Goal: Task Accomplishment & Management: Use online tool/utility

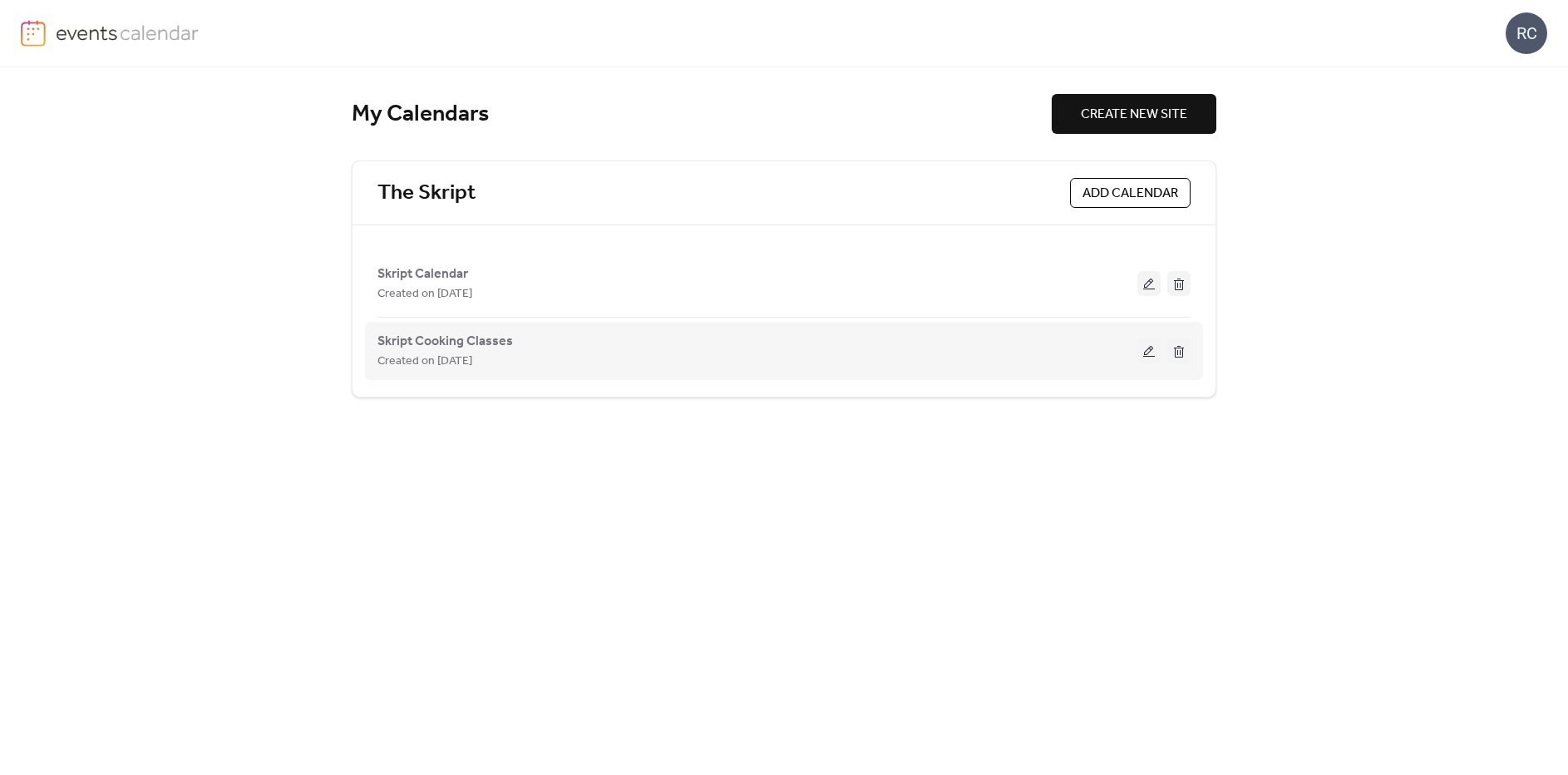
click at [514, 344] on div "Skript Cooking Classes Created on [DATE]" at bounding box center [757, 351] width 760 height 40
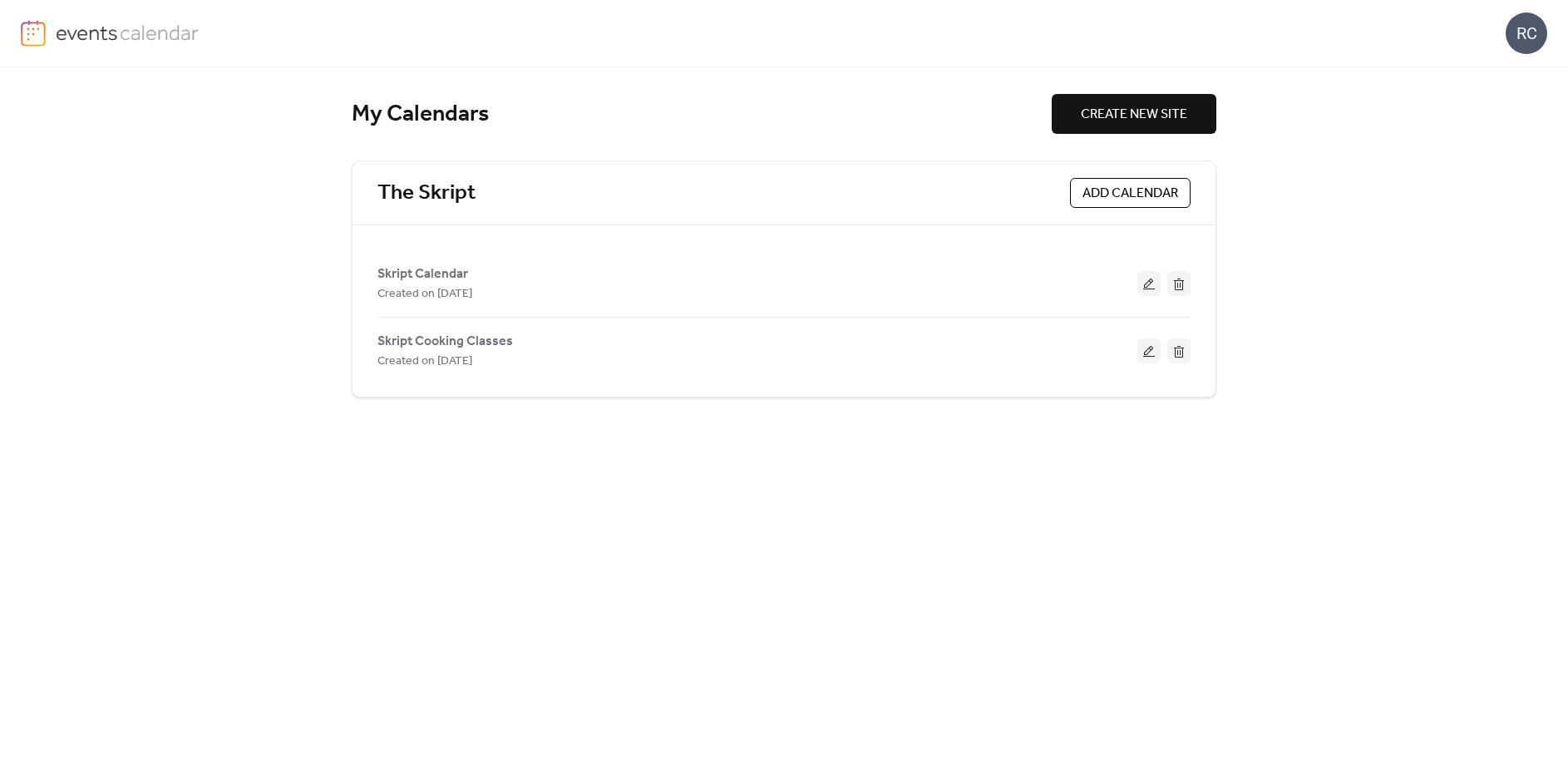
drag, startPoint x: 1150, startPoint y: 291, endPoint x: 1121, endPoint y: 302, distance: 31.0
click at [1150, 291] on button at bounding box center [1149, 283] width 23 height 25
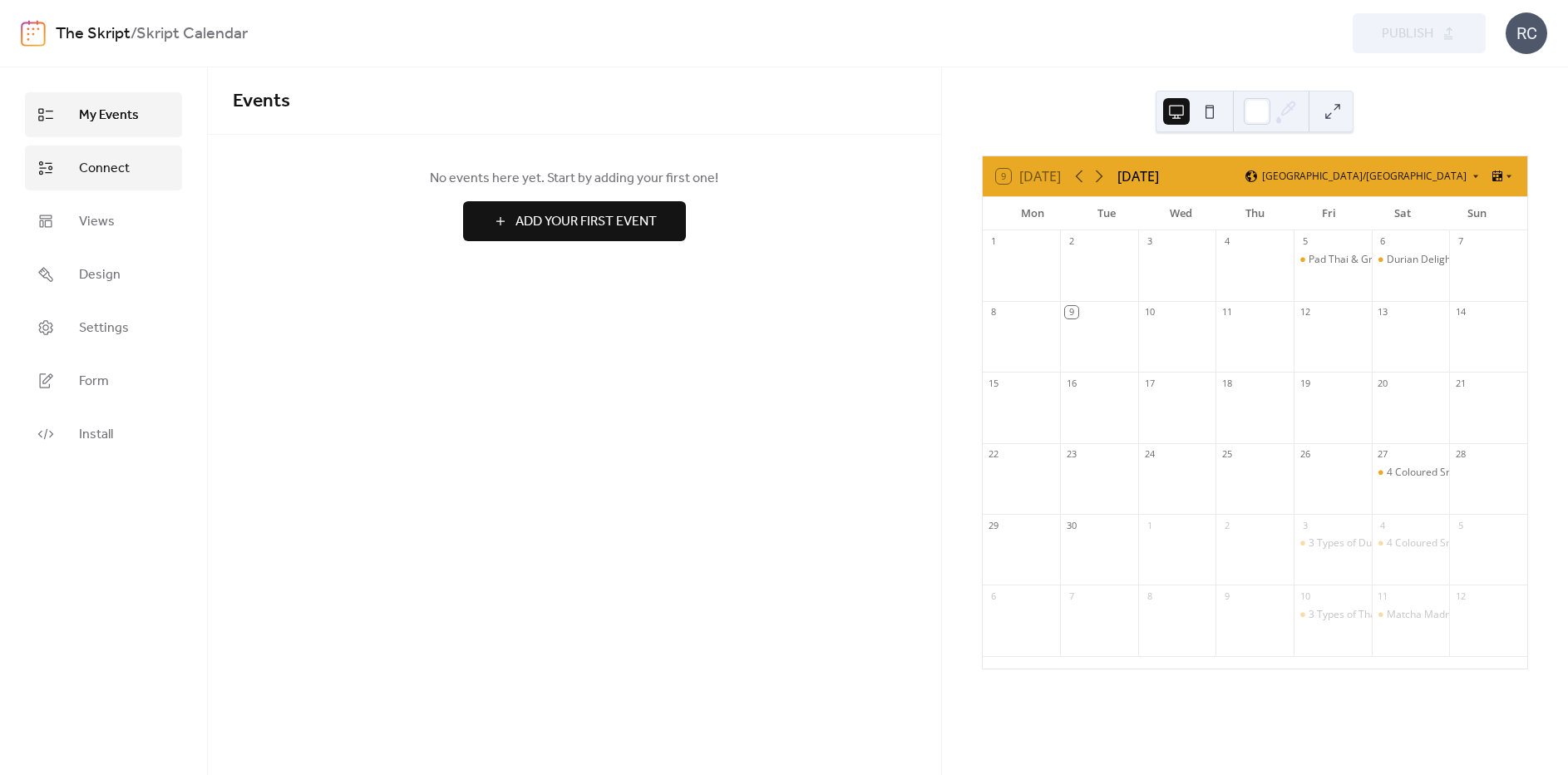
drag, startPoint x: 91, startPoint y: 175, endPoint x: 111, endPoint y: 189, distance: 24.4
click at [91, 175] on span "Connect" at bounding box center [105, 169] width 51 height 20
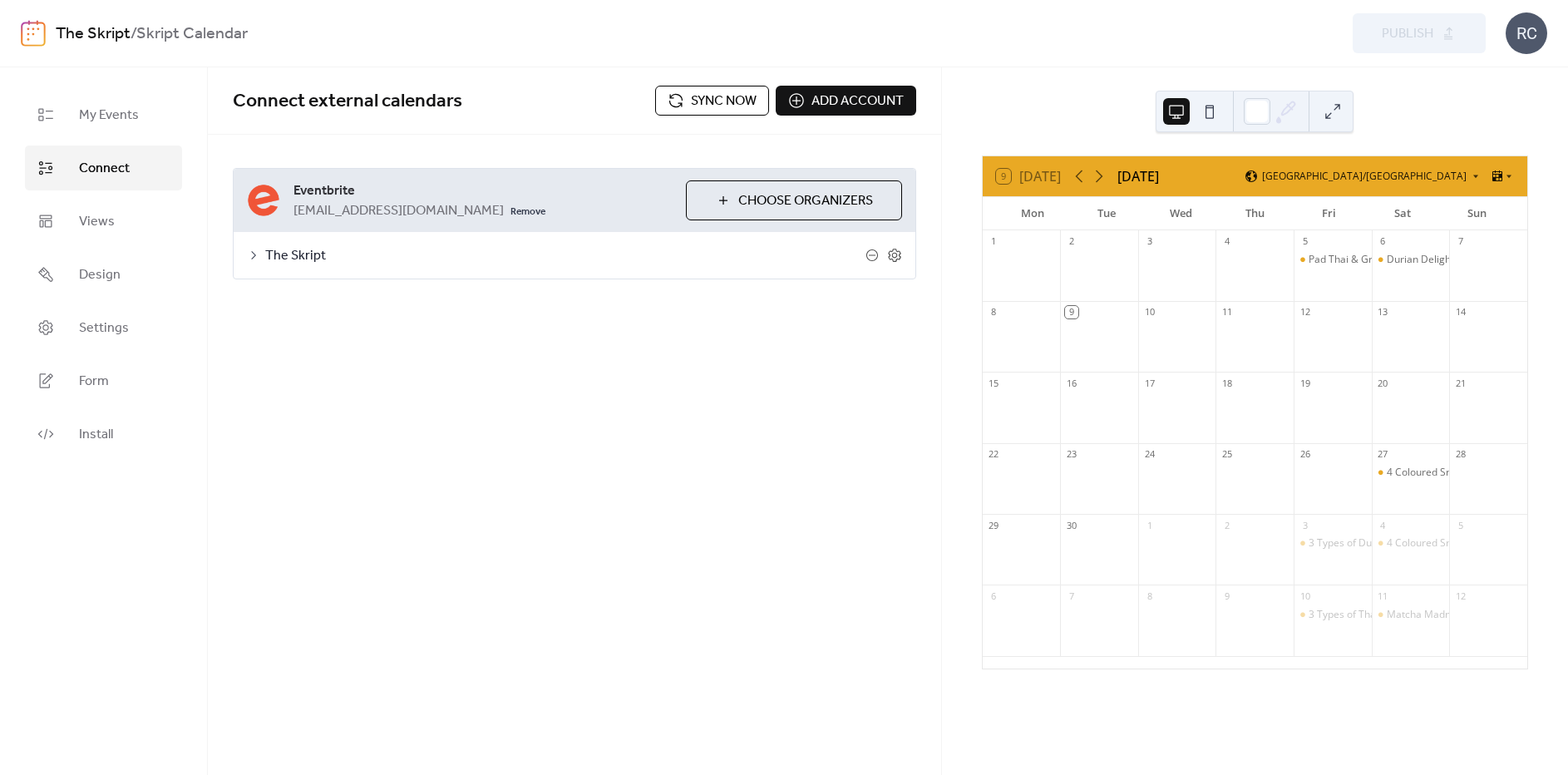
click at [254, 258] on icon at bounding box center [254, 255] width 14 height 14
click at [371, 308] on button "Categories" at bounding box center [373, 299] width 92 height 41
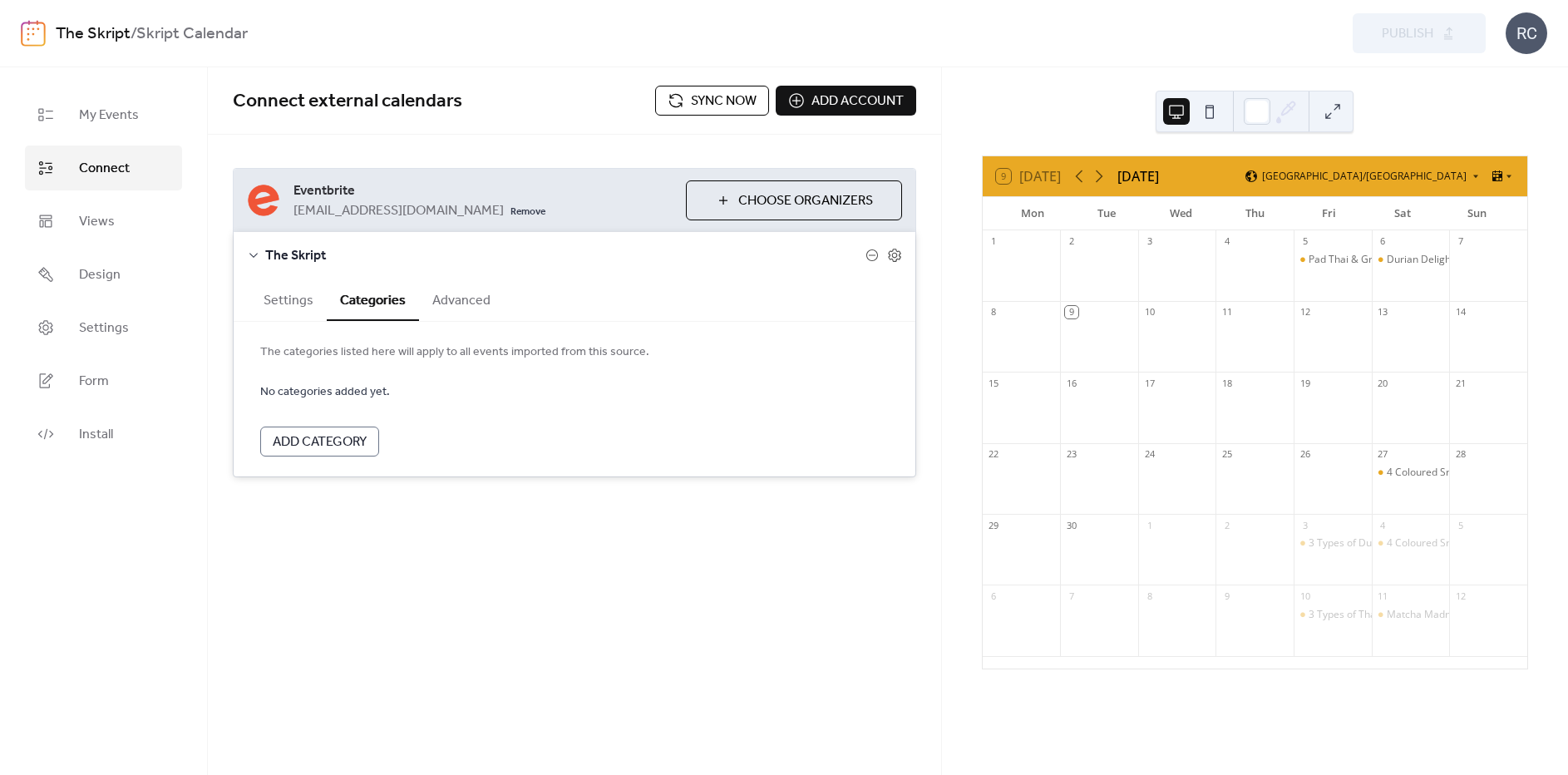
click at [453, 301] on button "Advanced" at bounding box center [461, 299] width 85 height 41
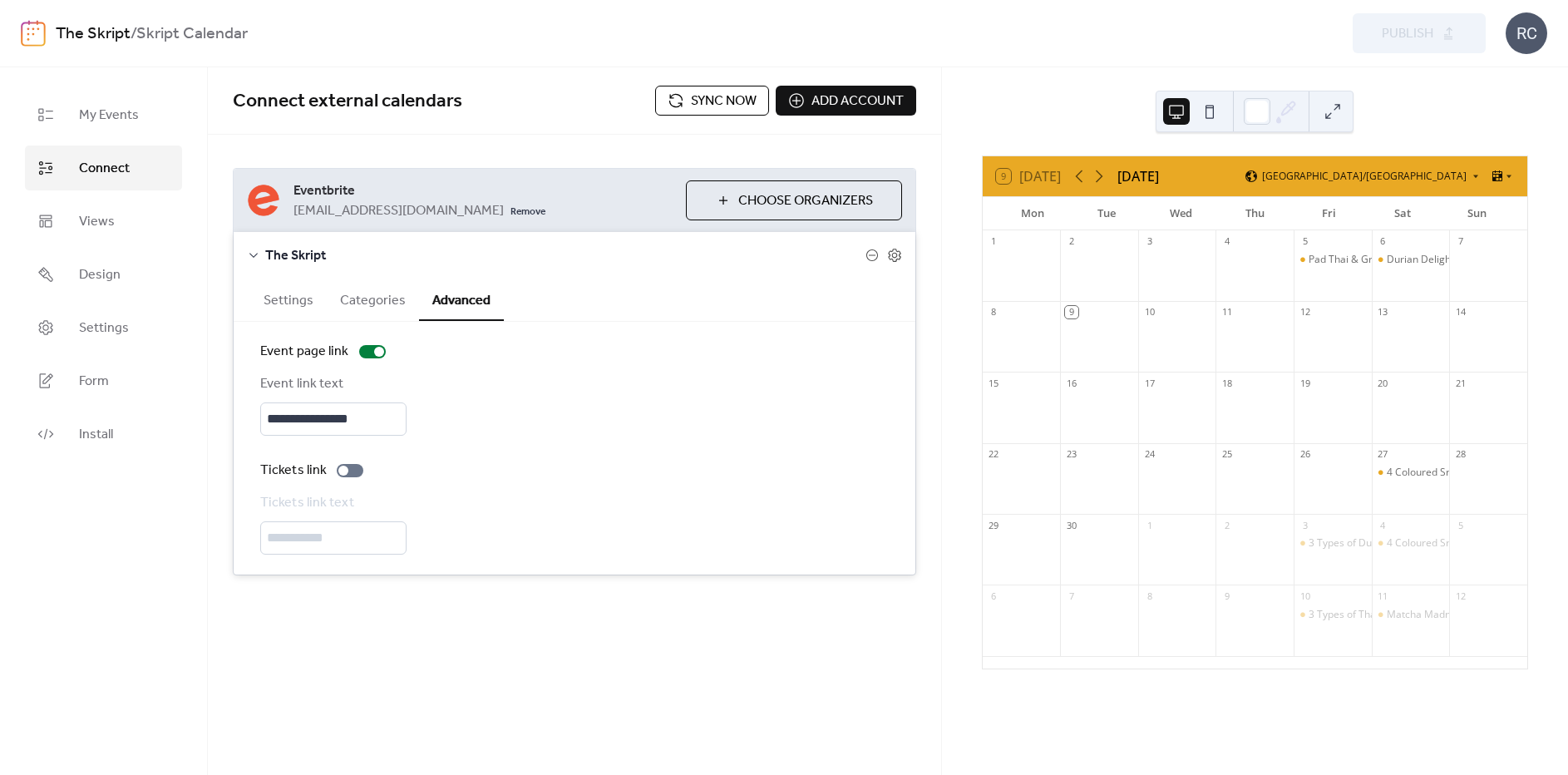
drag, startPoint x: 388, startPoint y: 301, endPoint x: 380, endPoint y: 302, distance: 8.1
click at [388, 301] on button "Categories" at bounding box center [373, 299] width 92 height 41
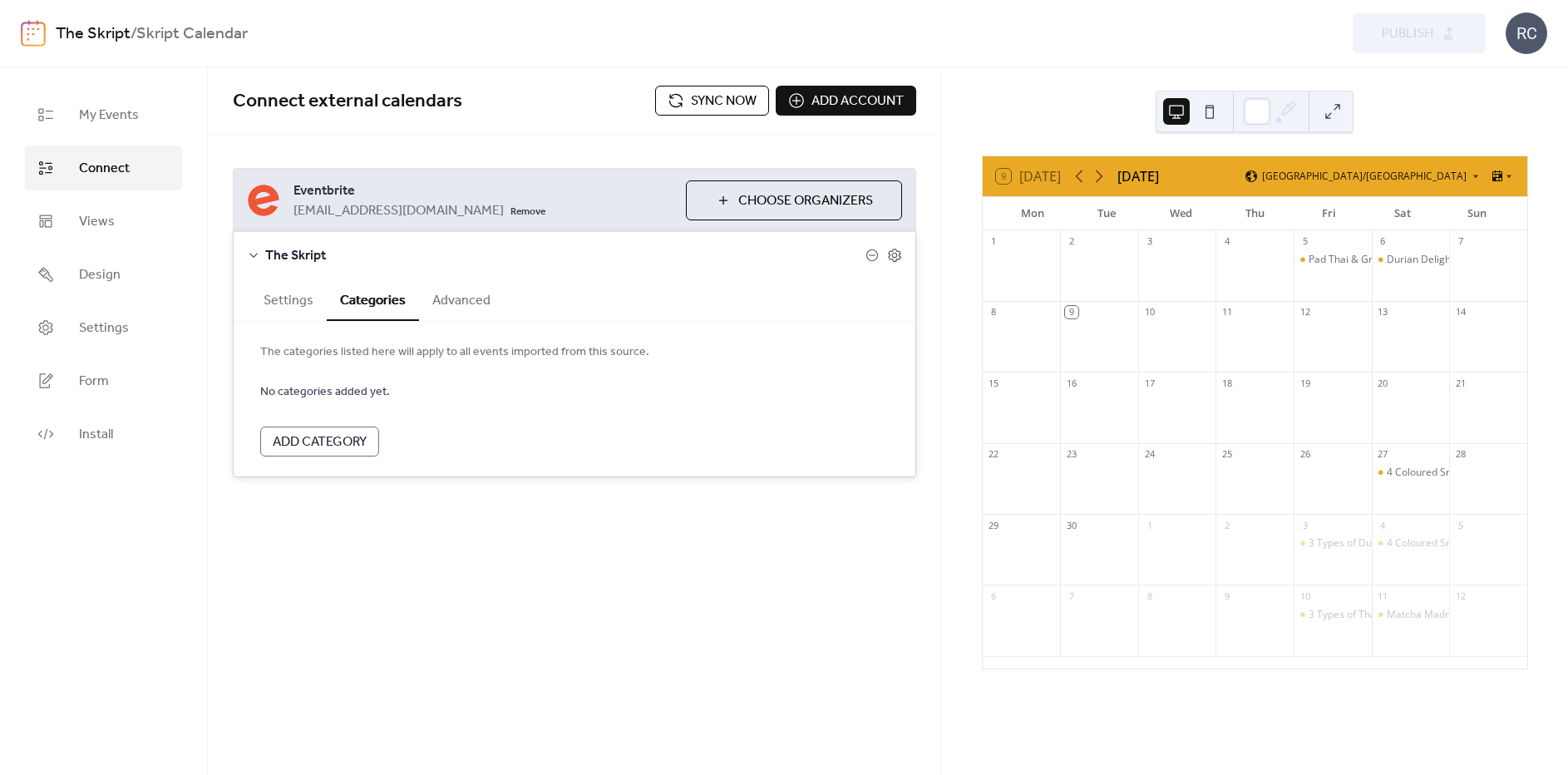
drag, startPoint x: 250, startPoint y: 257, endPoint x: 364, endPoint y: 339, distance: 140.4
click at [250, 257] on icon at bounding box center [254, 255] width 14 height 14
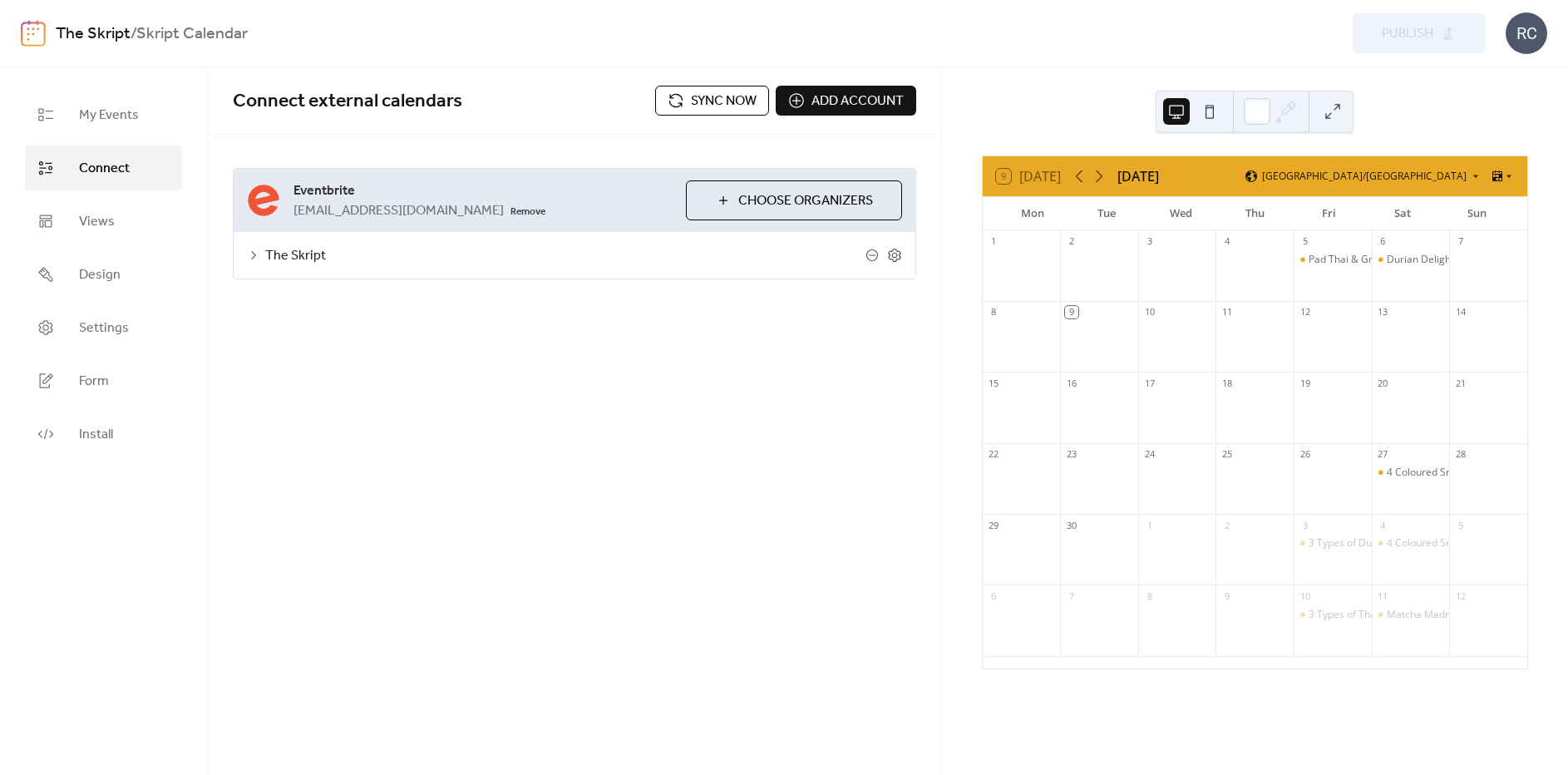
click at [763, 540] on div "**********" at bounding box center [574, 421] width 733 height 707
click at [250, 255] on icon at bounding box center [254, 255] width 14 height 14
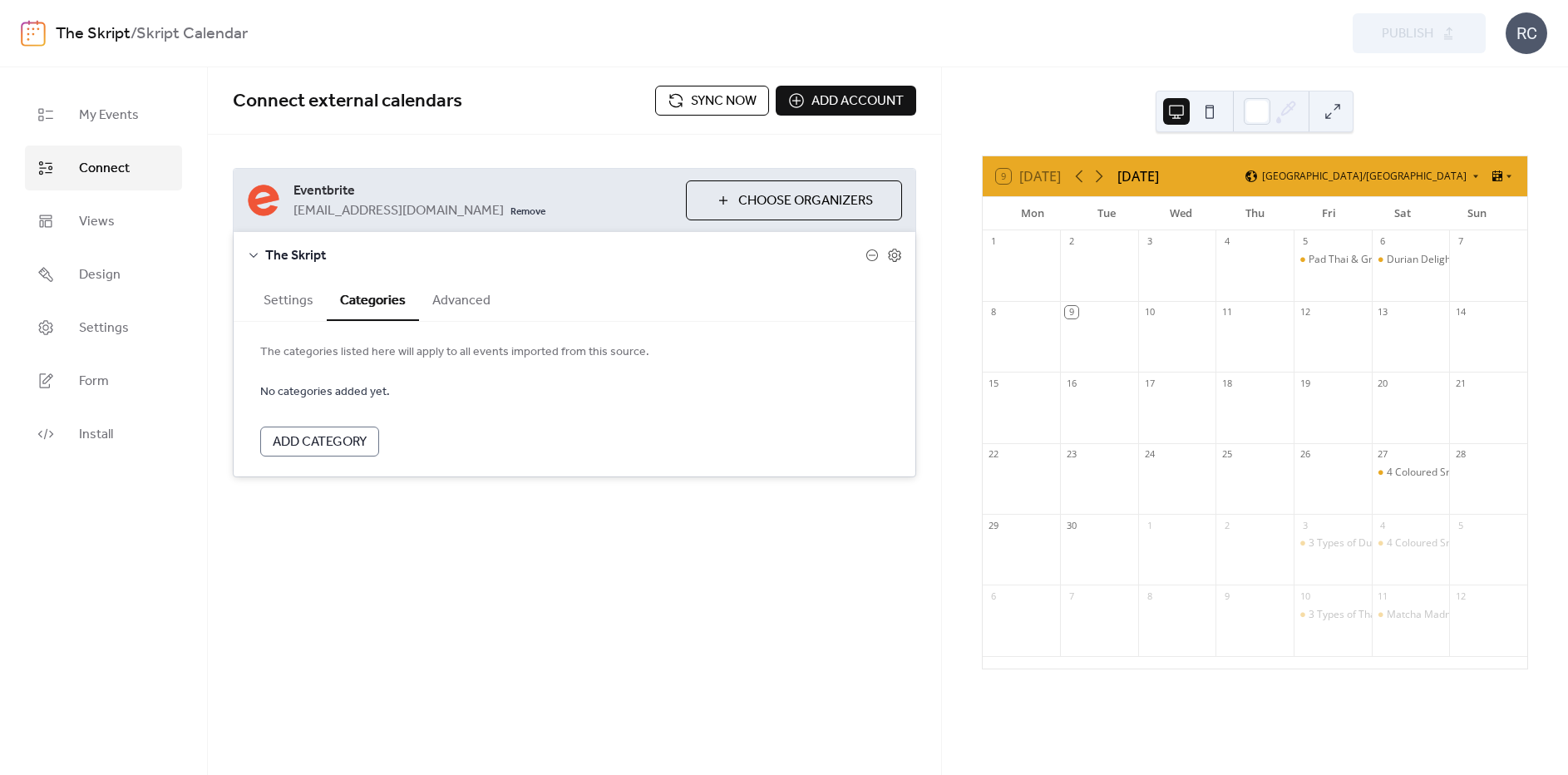
click at [802, 208] on span "Choose Organizers" at bounding box center [805, 201] width 134 height 20
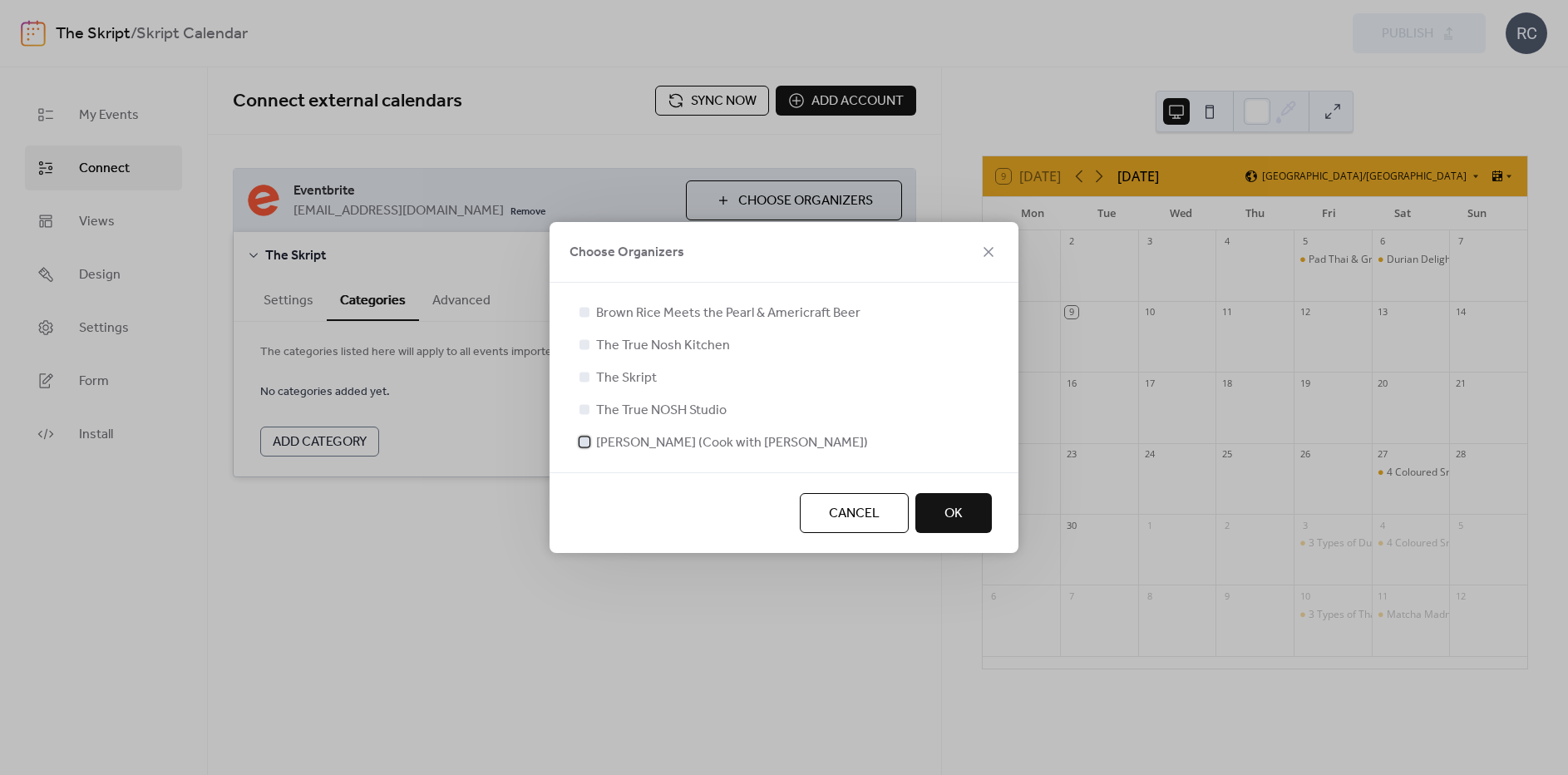
click at [585, 444] on div at bounding box center [584, 441] width 10 height 10
click at [941, 513] on button "OK" at bounding box center [953, 512] width 77 height 40
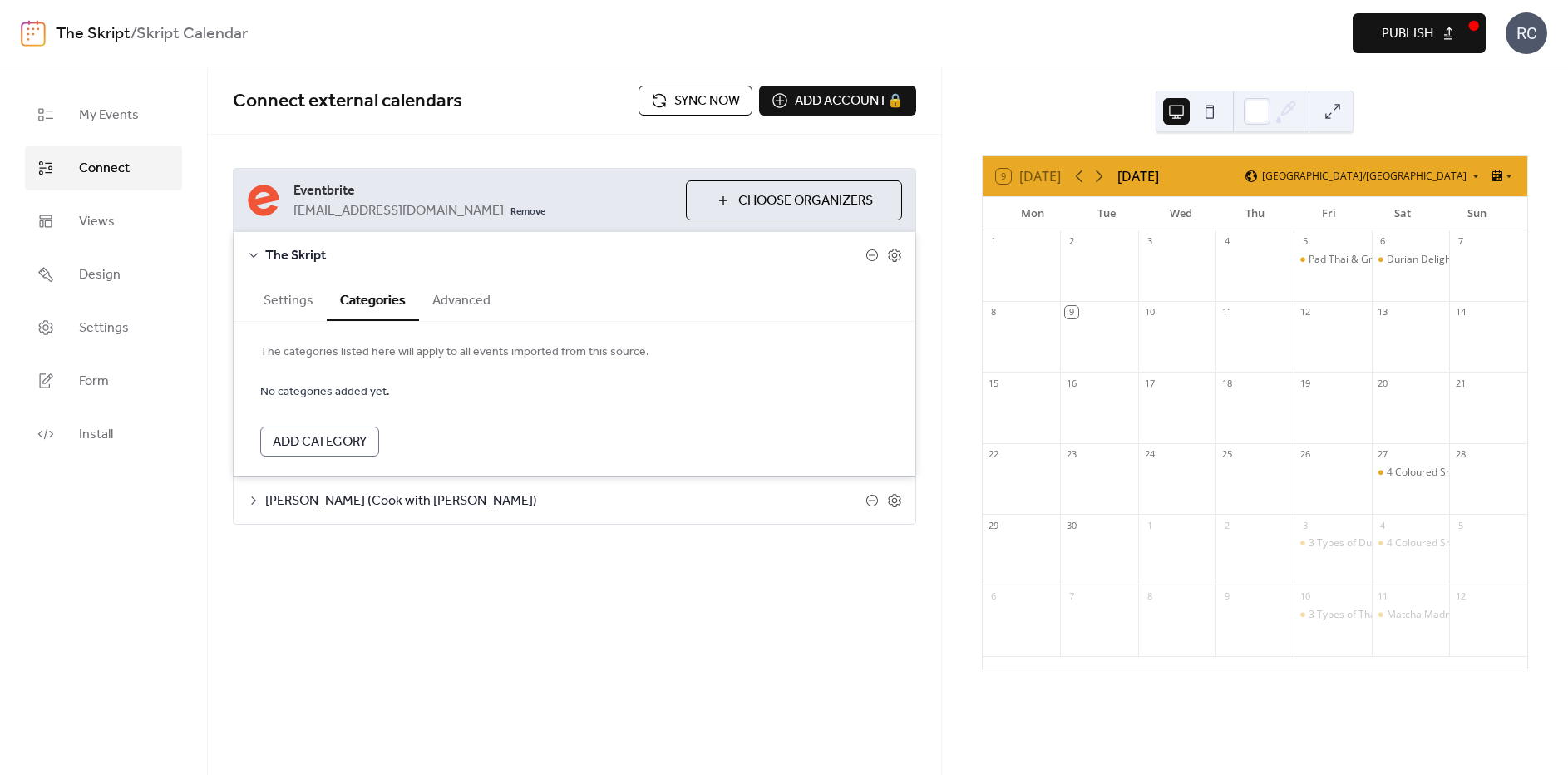
click at [254, 253] on icon at bounding box center [254, 255] width 14 height 14
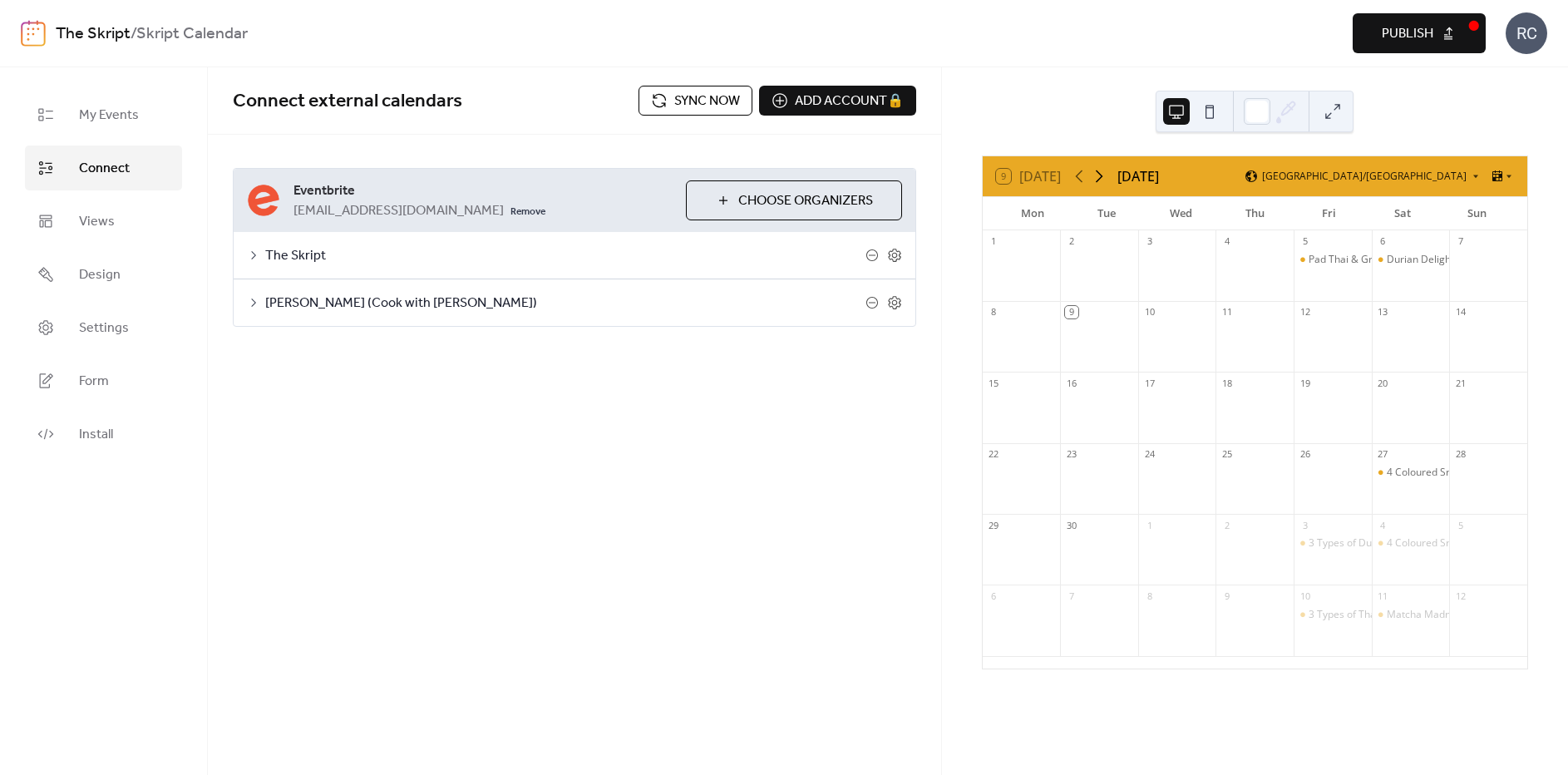
click at [1102, 176] on icon at bounding box center [1099, 176] width 20 height 20
click at [1429, 35] on span "Publish" at bounding box center [1407, 34] width 51 height 20
click at [103, 33] on link "The Skript" at bounding box center [93, 33] width 75 height 32
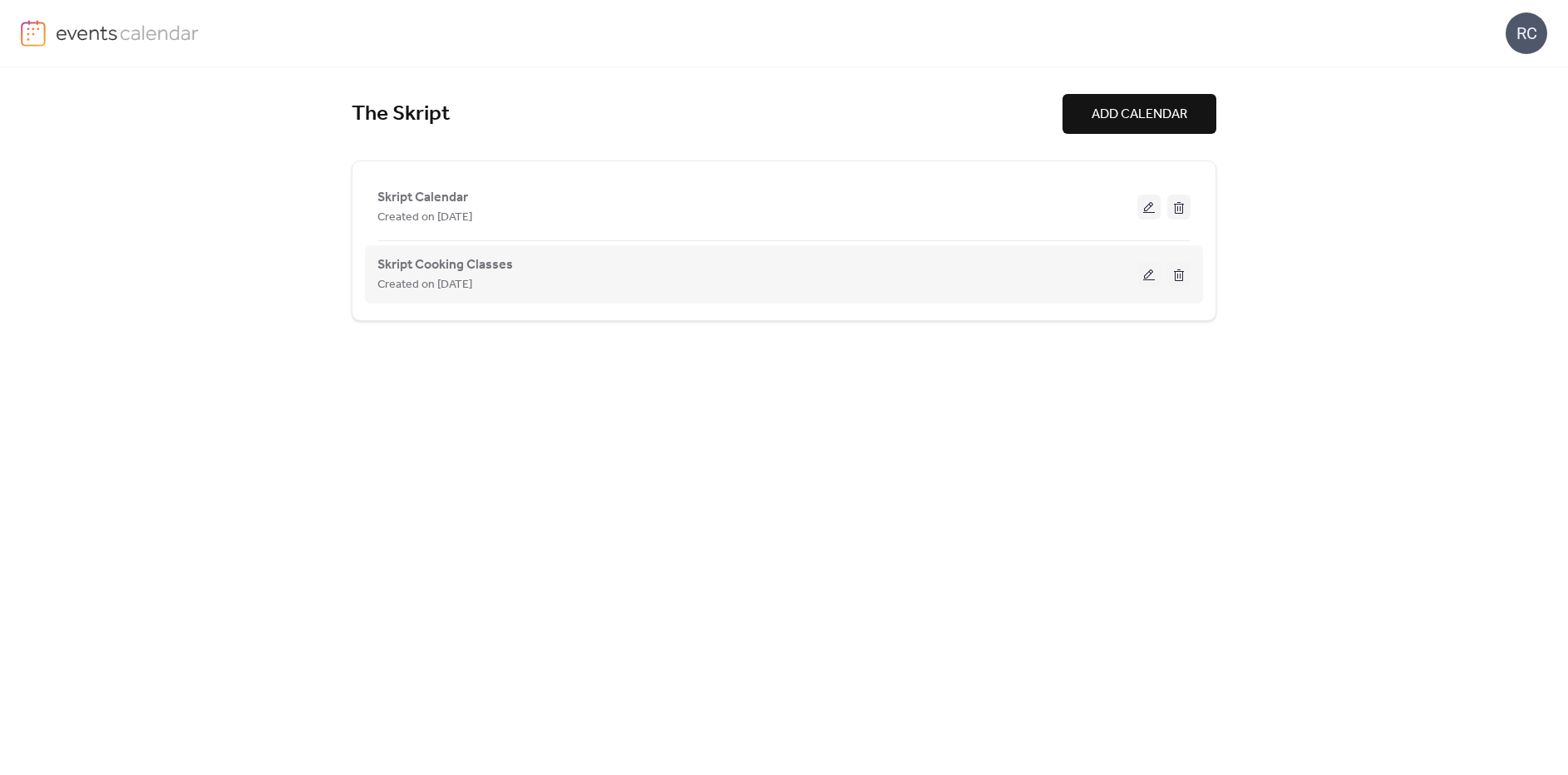
click at [1150, 275] on button at bounding box center [1149, 274] width 23 height 25
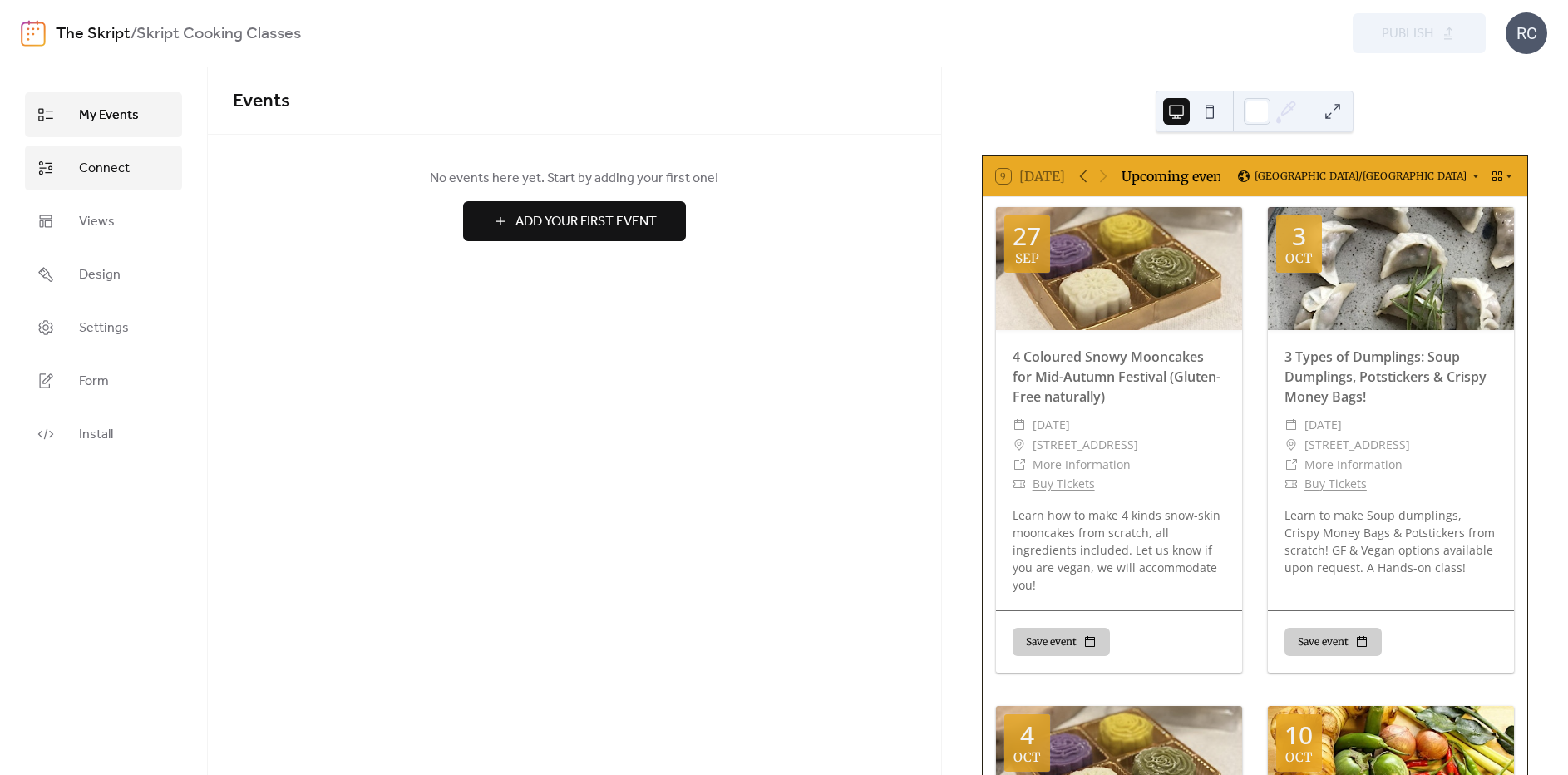
click at [101, 179] on span "Connect" at bounding box center [105, 169] width 51 height 20
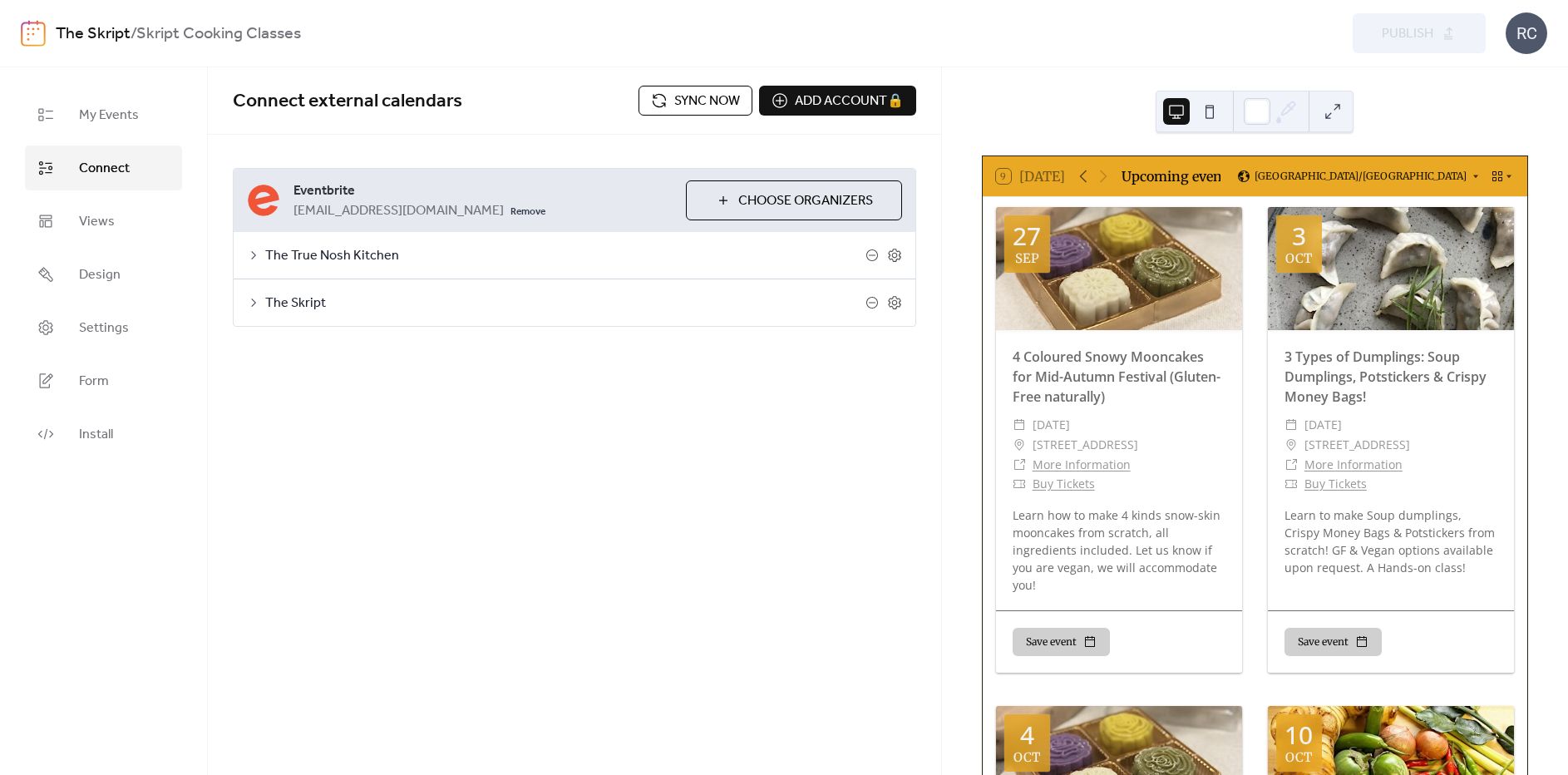
click at [779, 199] on span "Choose Organizers" at bounding box center [805, 201] width 134 height 20
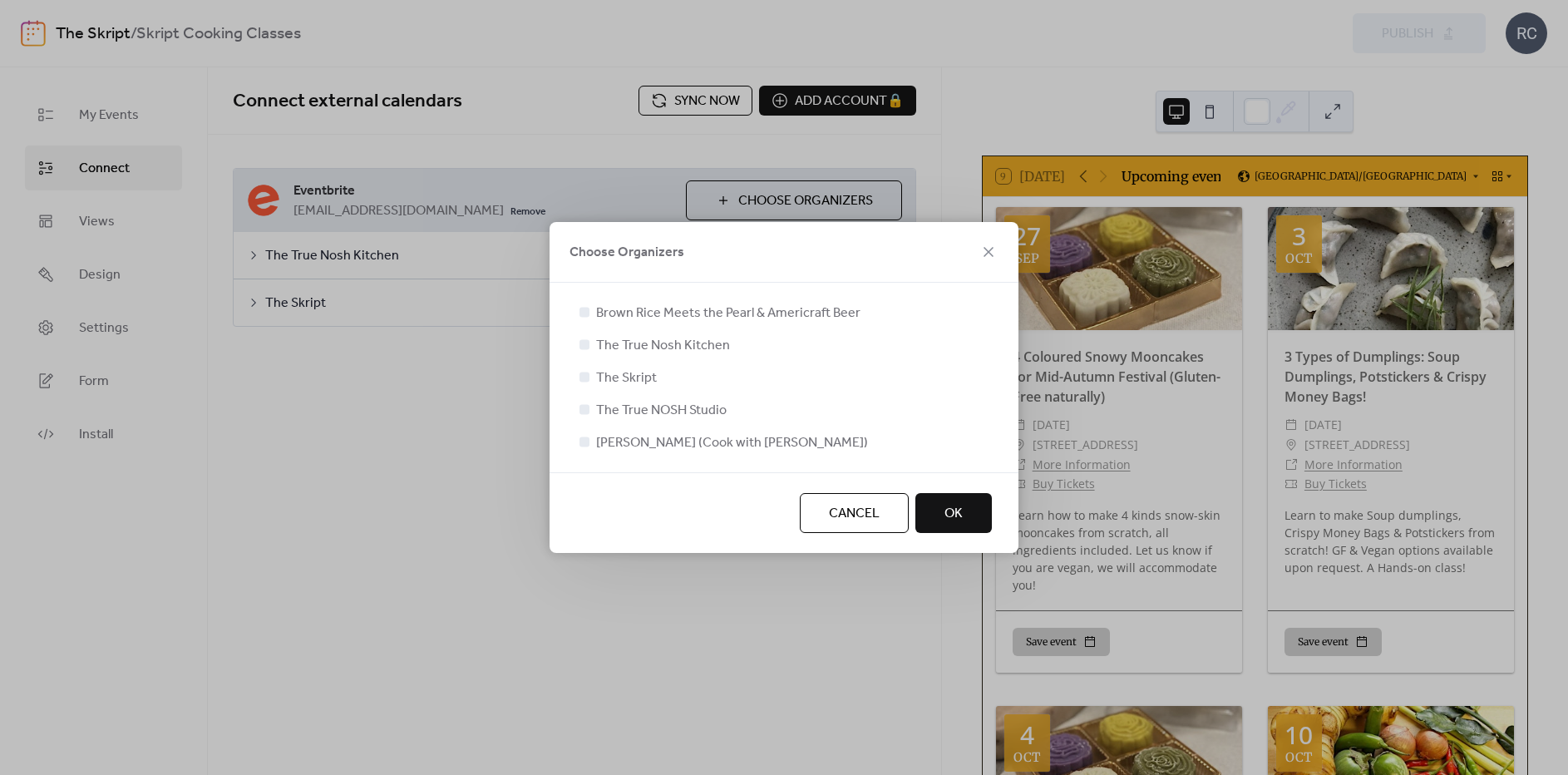
drag, startPoint x: 587, startPoint y: 440, endPoint x: 839, endPoint y: 488, distance: 256.5
click at [587, 440] on div at bounding box center [584, 441] width 10 height 10
click at [579, 442] on div at bounding box center [585, 441] width 16 height 16
click at [583, 442] on div at bounding box center [584, 441] width 10 height 10
click at [584, 442] on div at bounding box center [584, 441] width 10 height 10
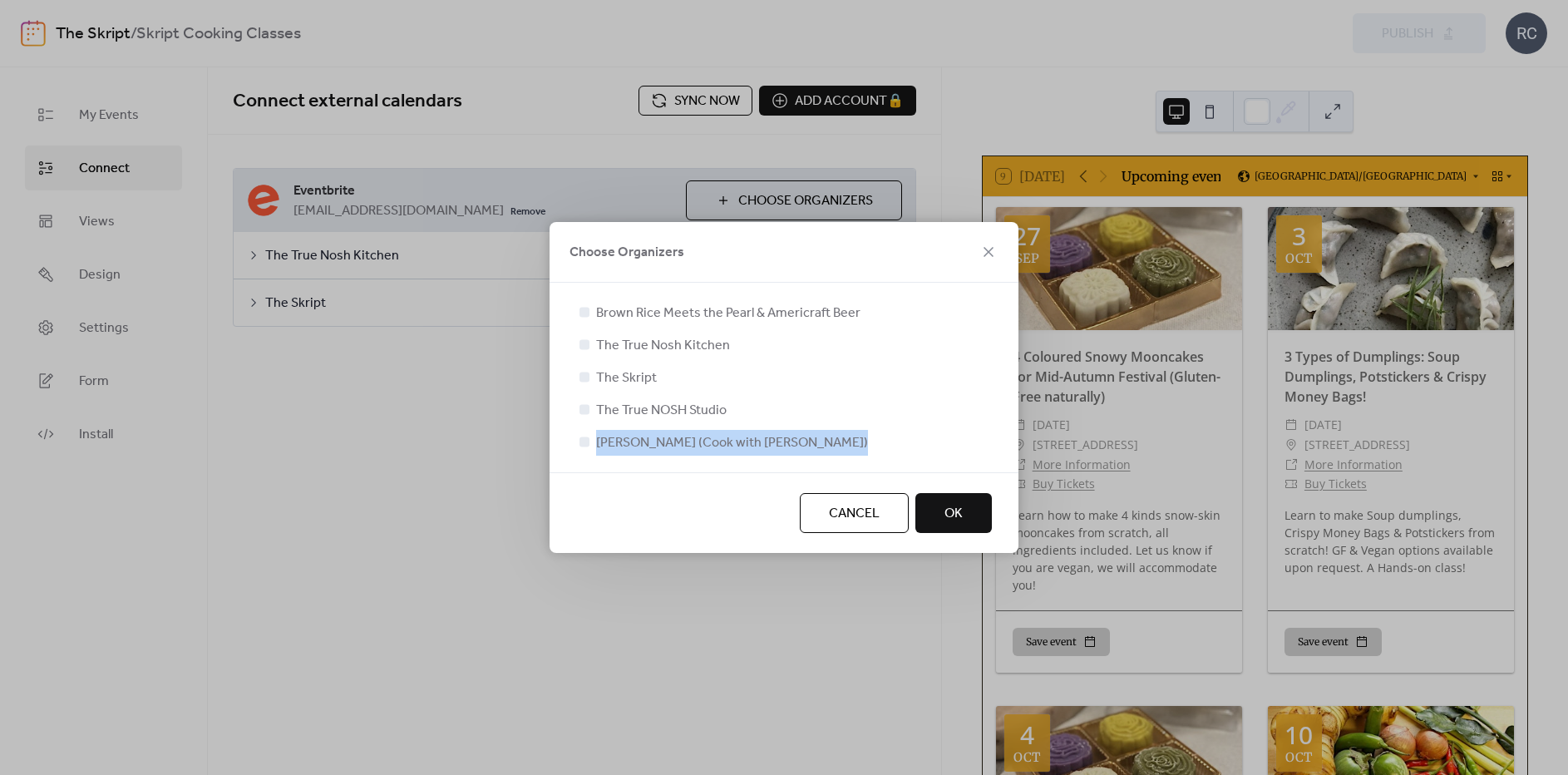
click at [584, 442] on div at bounding box center [584, 441] width 10 height 10
click at [583, 442] on div at bounding box center [584, 441] width 10 height 10
click at [584, 442] on div at bounding box center [584, 441] width 10 height 10
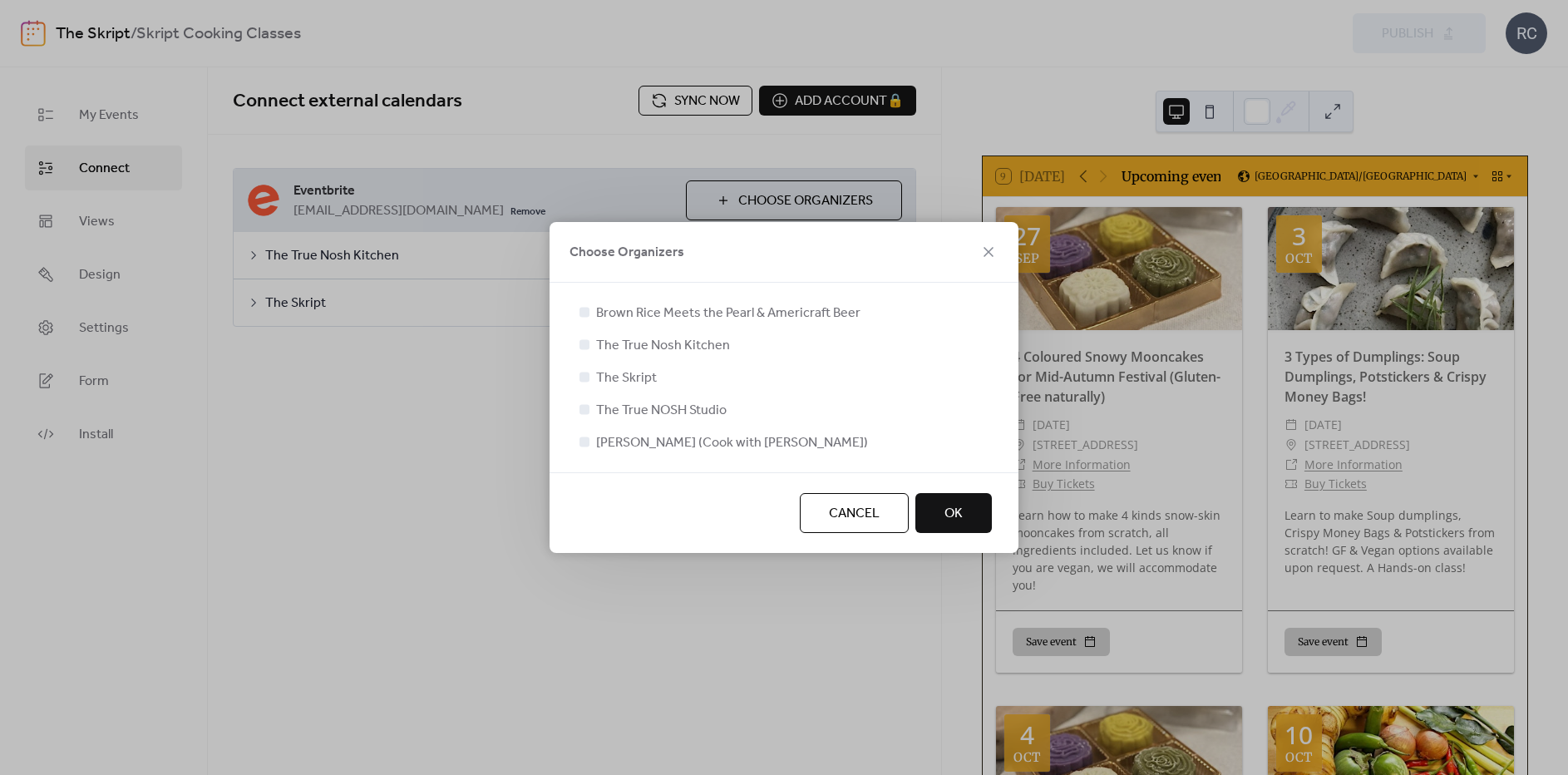
click at [861, 517] on span "Cancel" at bounding box center [854, 513] width 51 height 20
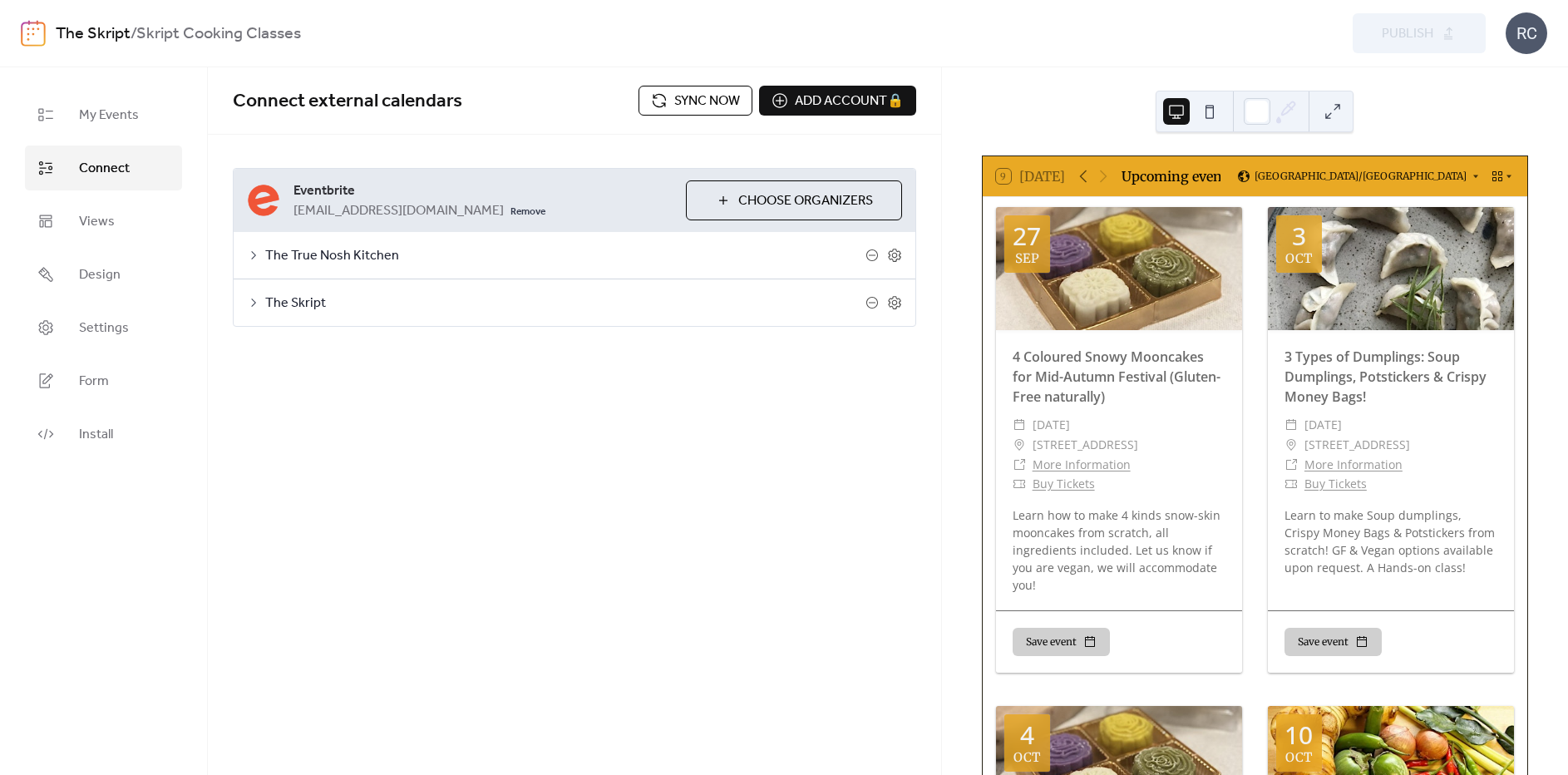
click at [83, 31] on link "The Skript" at bounding box center [93, 33] width 75 height 32
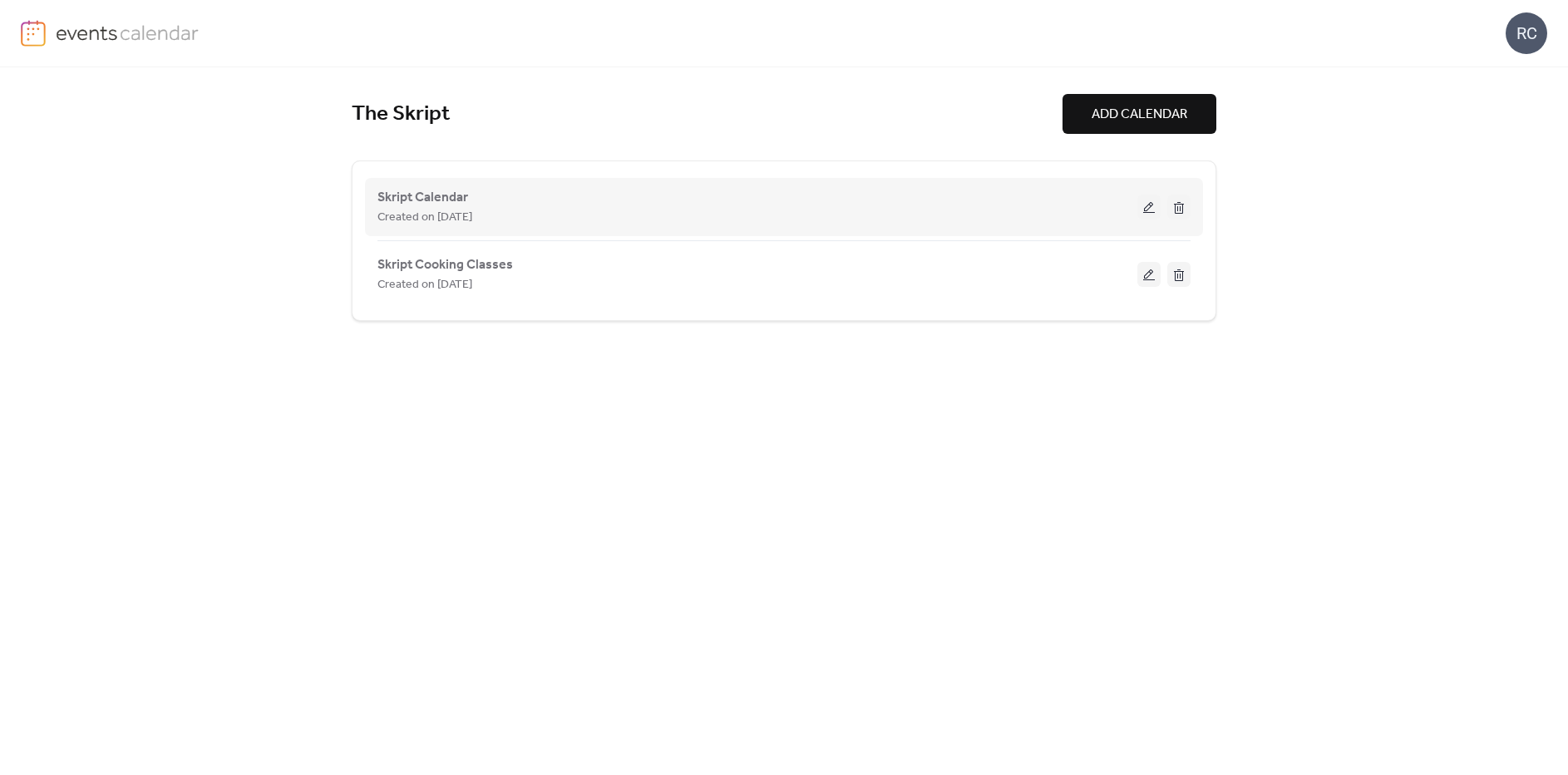
click at [1148, 208] on button at bounding box center [1149, 208] width 23 height 25
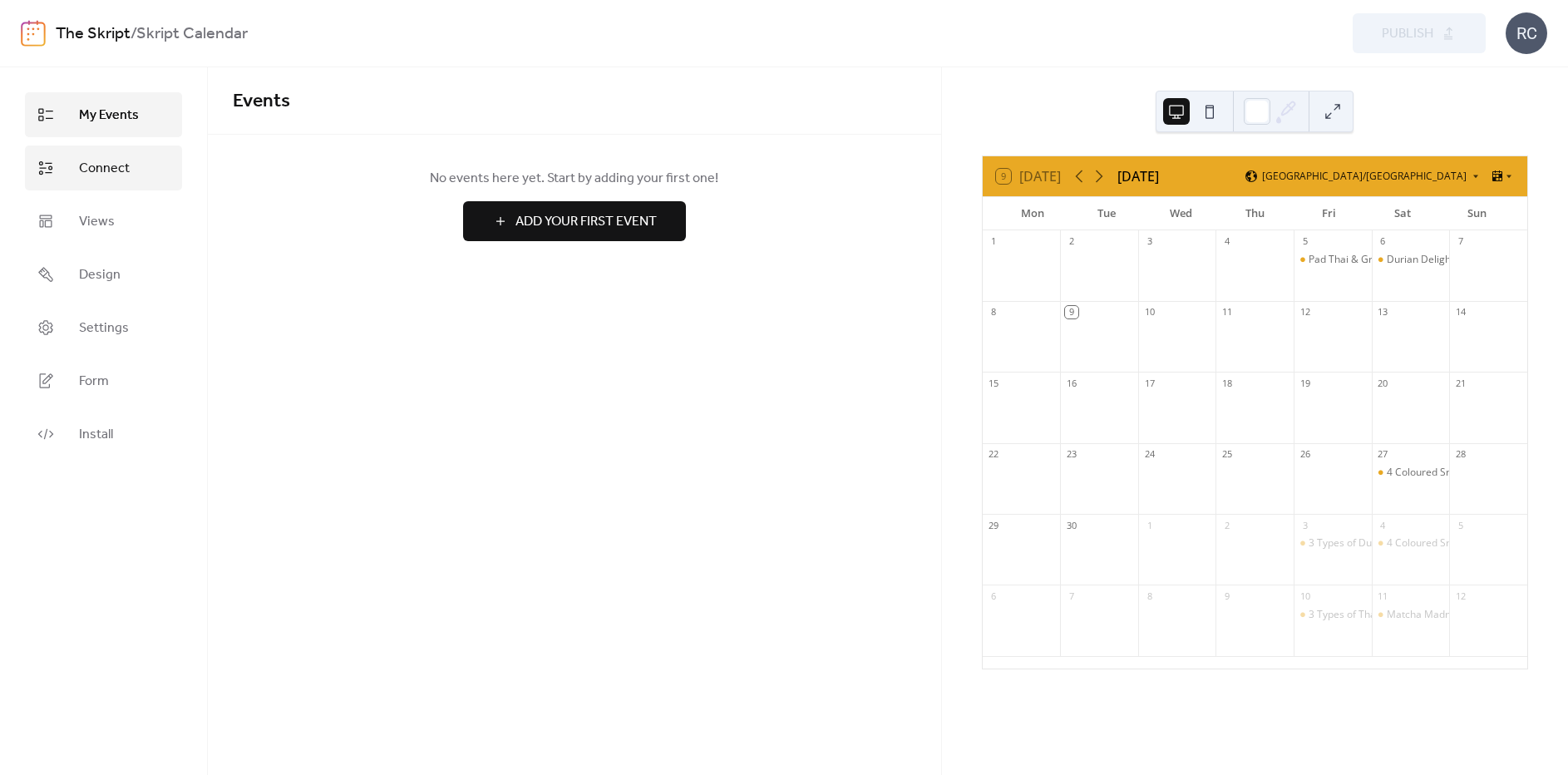
click at [124, 163] on span "Connect" at bounding box center [105, 169] width 51 height 20
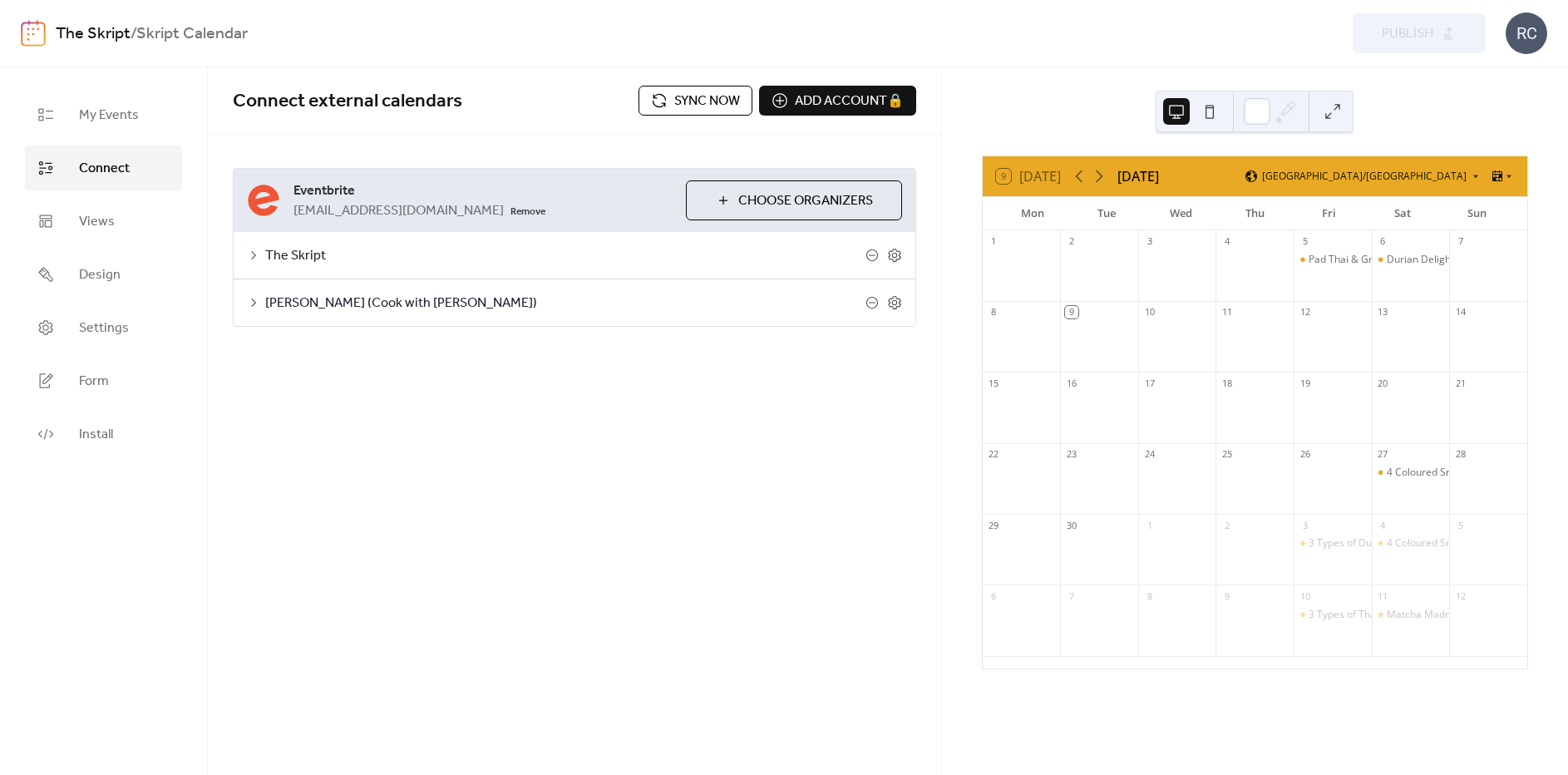
click at [748, 196] on span "Choose Organizers" at bounding box center [805, 201] width 134 height 20
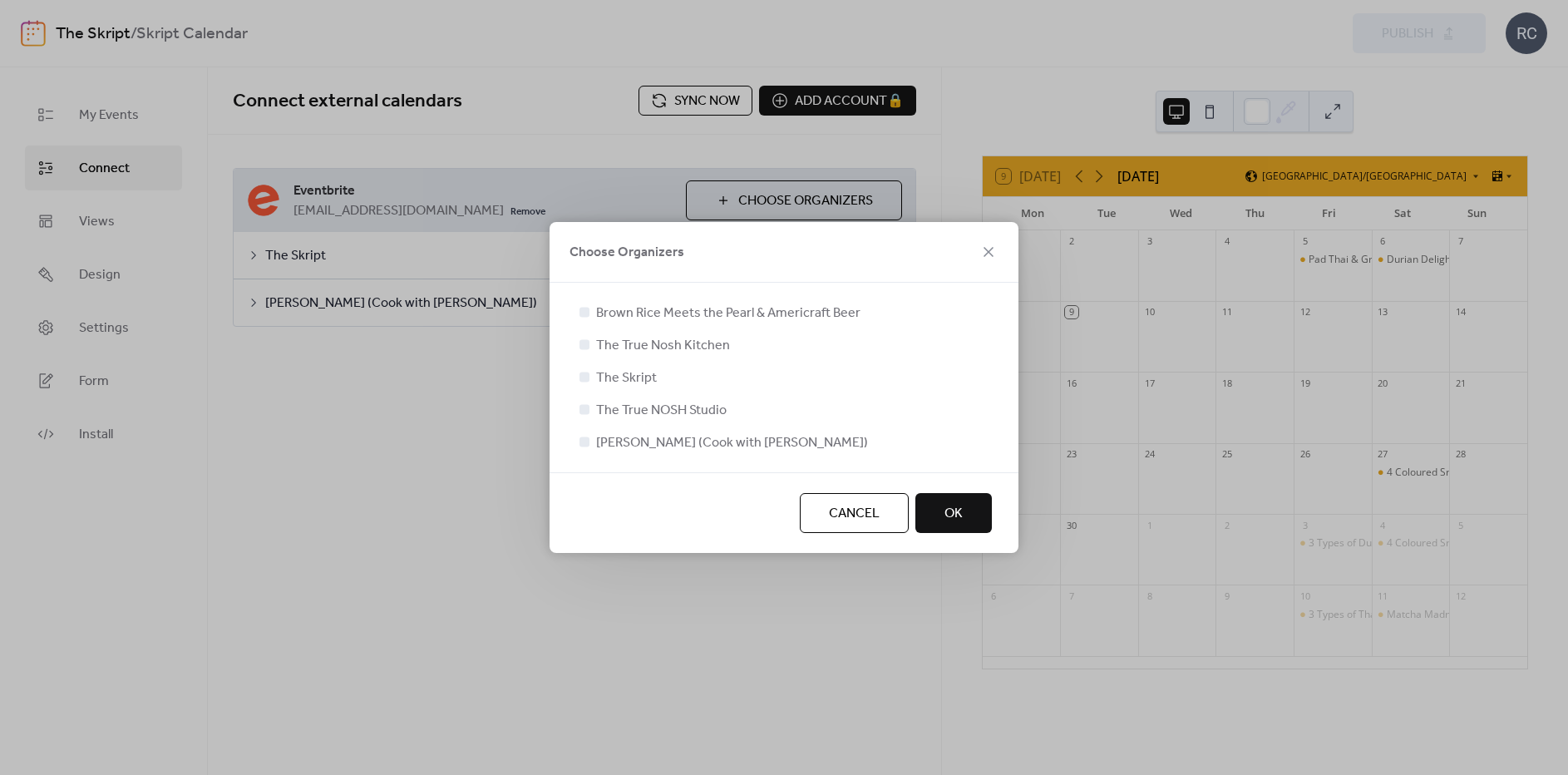
click at [588, 342] on div at bounding box center [584, 344] width 10 height 10
drag, startPoint x: 585, startPoint y: 345, endPoint x: 591, endPoint y: 402, distance: 57.3
click at [585, 345] on div at bounding box center [584, 344] width 10 height 10
click at [583, 443] on icon at bounding box center [584, 441] width 6 height 6
click at [585, 344] on div at bounding box center [584, 344] width 10 height 10
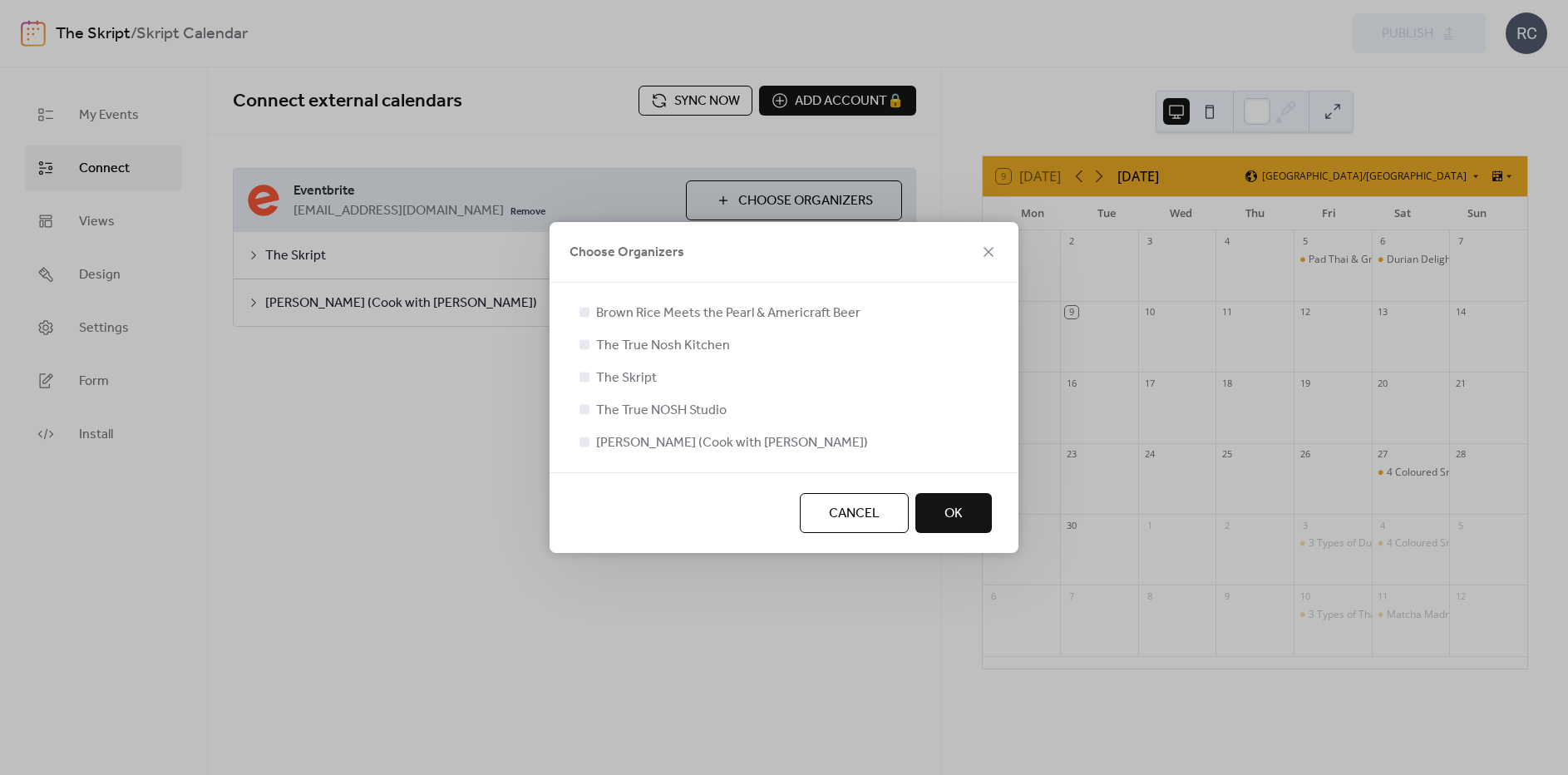
click at [946, 508] on span "OK" at bounding box center [954, 513] width 18 height 20
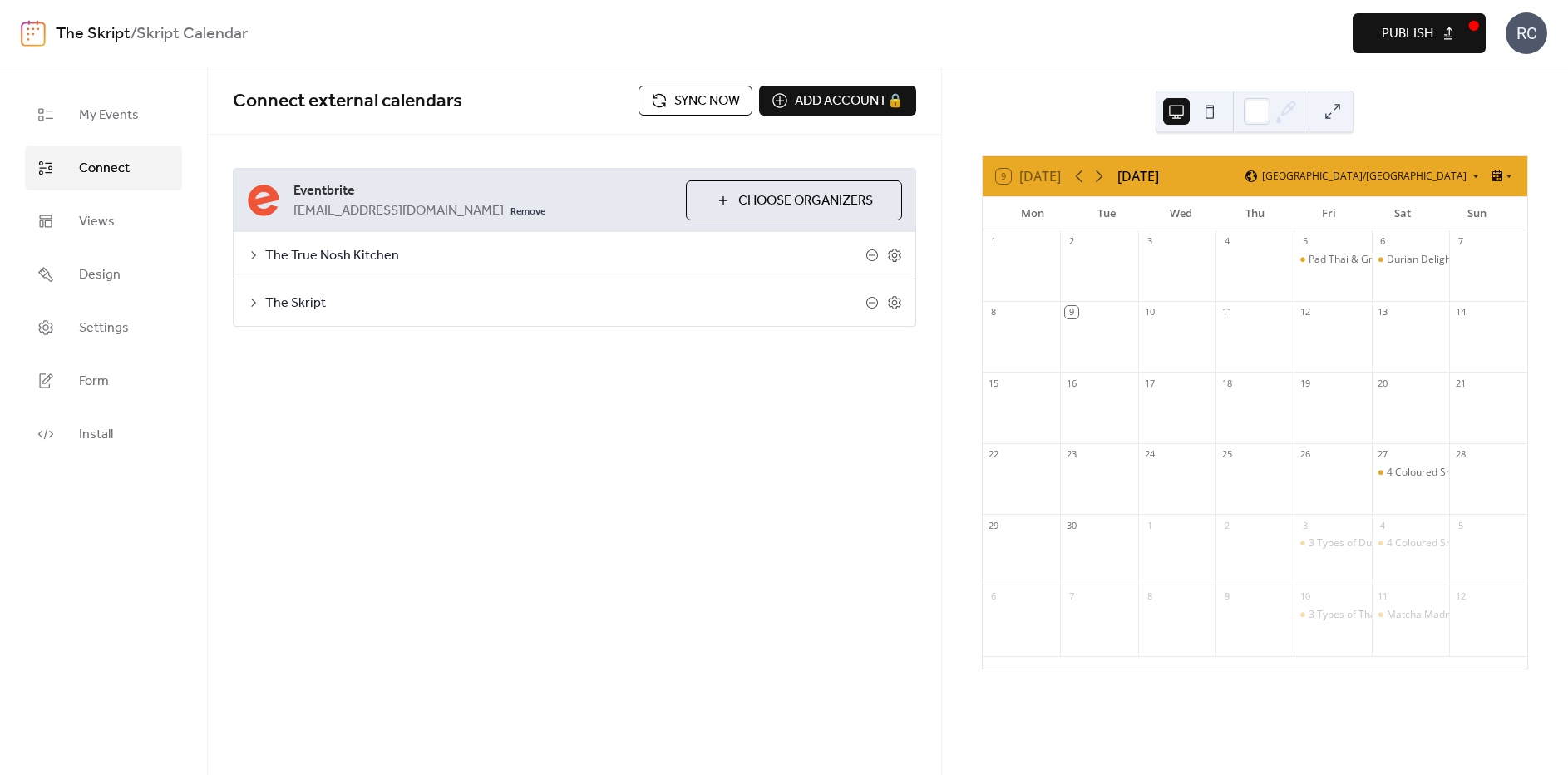
click at [1383, 36] on span "Publish" at bounding box center [1407, 34] width 51 height 20
